Goal: Transaction & Acquisition: Subscribe to service/newsletter

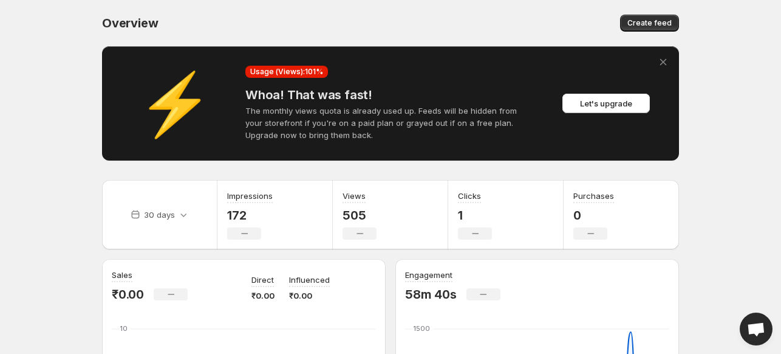
click at [663, 60] on icon at bounding box center [663, 62] width 12 height 12
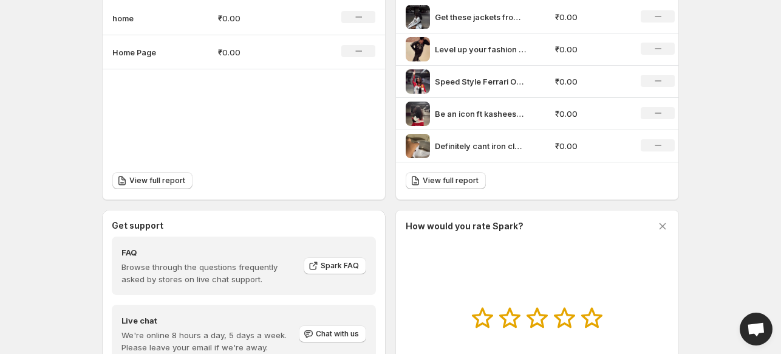
scroll to position [468, 0]
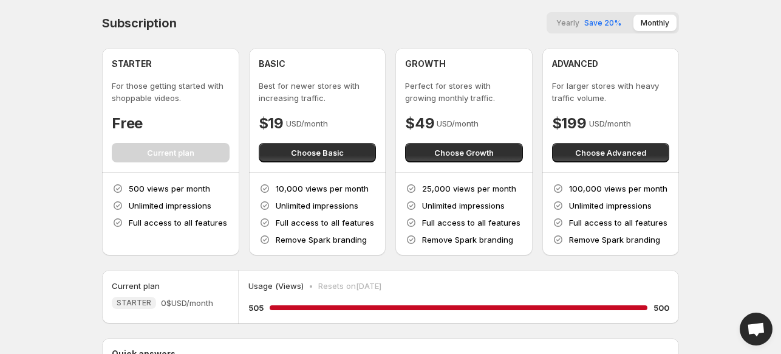
click at [574, 20] on span "Yearly" at bounding box center [567, 22] width 23 height 9
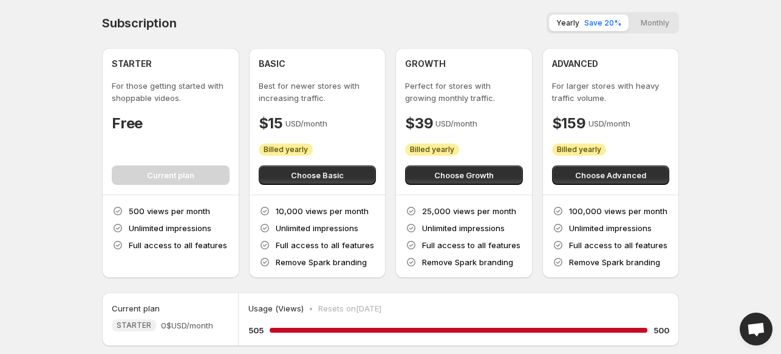
click at [657, 24] on button "Monthly" at bounding box center [655, 23] width 43 height 16
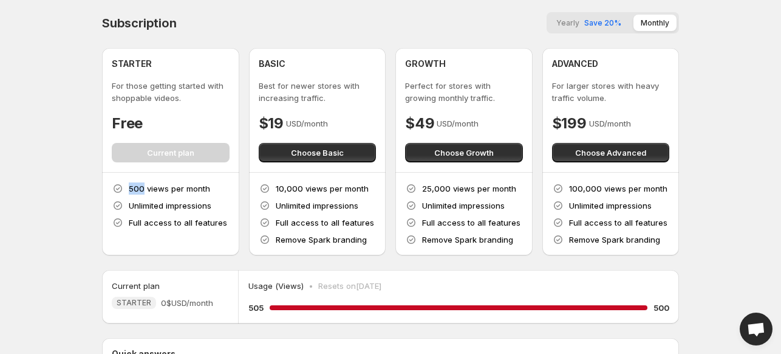
drag, startPoint x: 129, startPoint y: 187, endPoint x: 143, endPoint y: 186, distance: 14.0
click at [143, 186] on p "500 views per month" at bounding box center [169, 188] width 81 height 12
click at [142, 188] on p "500 views per month" at bounding box center [169, 188] width 81 height 12
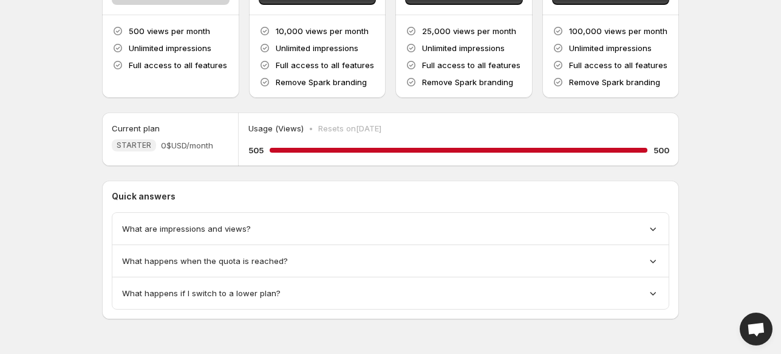
click at [242, 261] on span "What happens when the quota is reached?" at bounding box center [205, 261] width 166 height 12
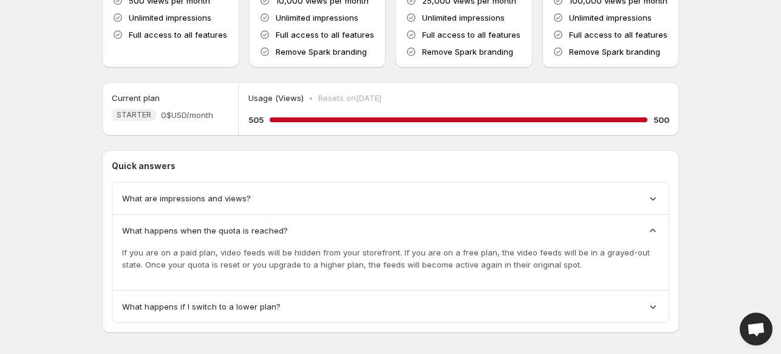
scroll to position [0, 0]
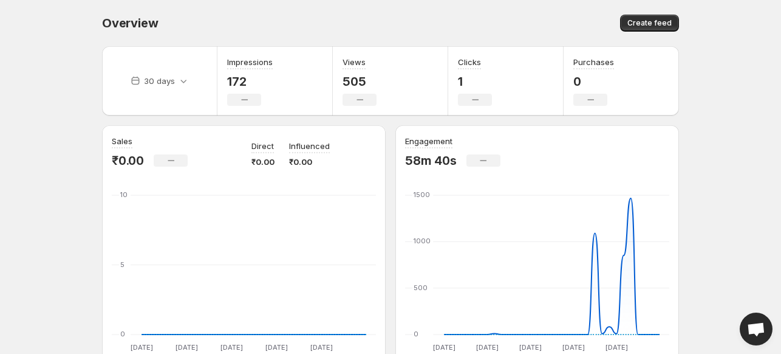
click at [286, 34] on div "Overview. This page is ready Overview Create feed" at bounding box center [390, 23] width 577 height 46
click at [31, 201] on body "Home Feeds Videos Subscription Settings Overview. This page is ready Overview C…" at bounding box center [390, 177] width 781 height 354
